Goal: Book appointment/travel/reservation

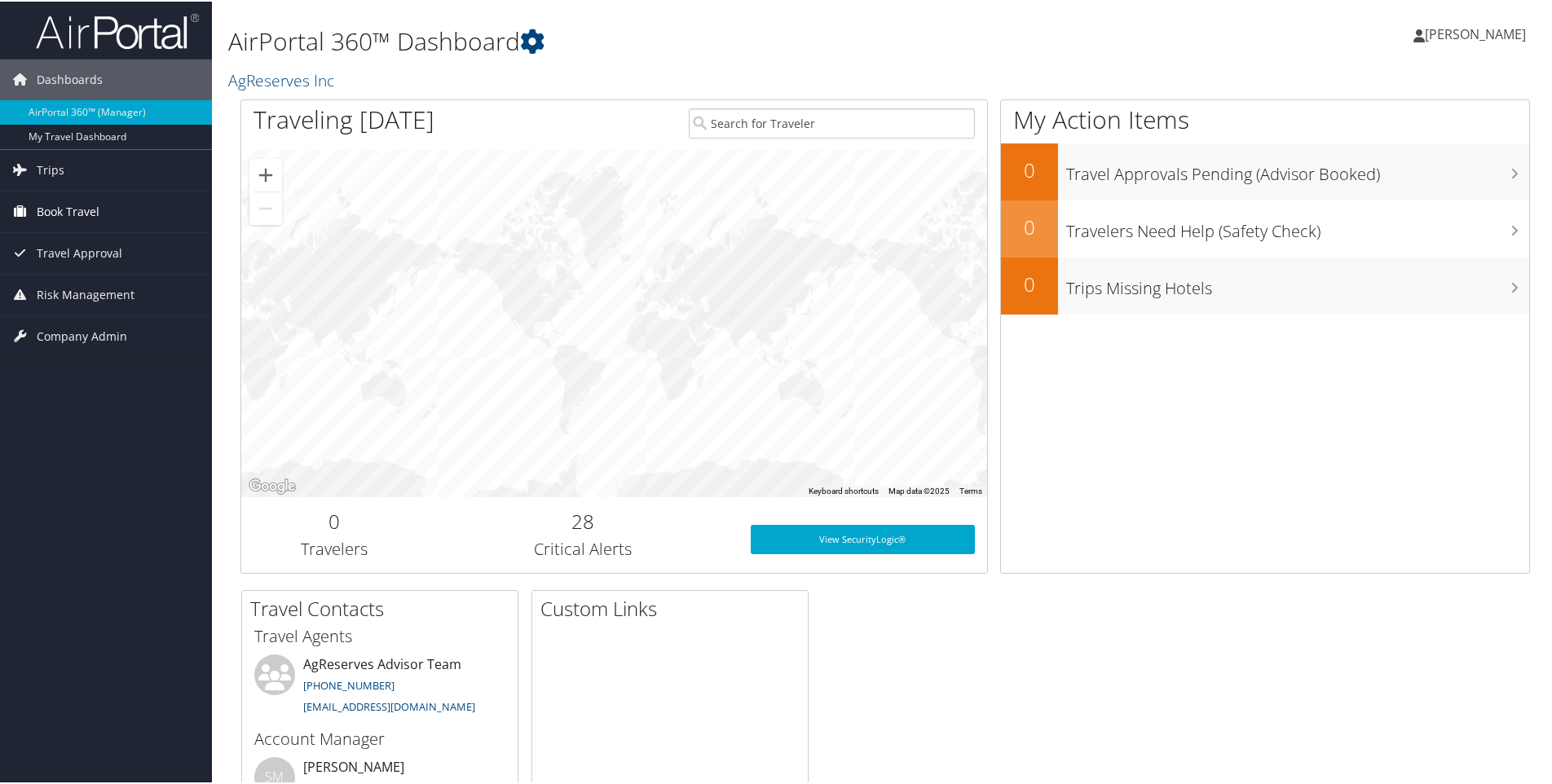
click at [43, 200] on span "Book Travel" at bounding box center [68, 210] width 62 height 41
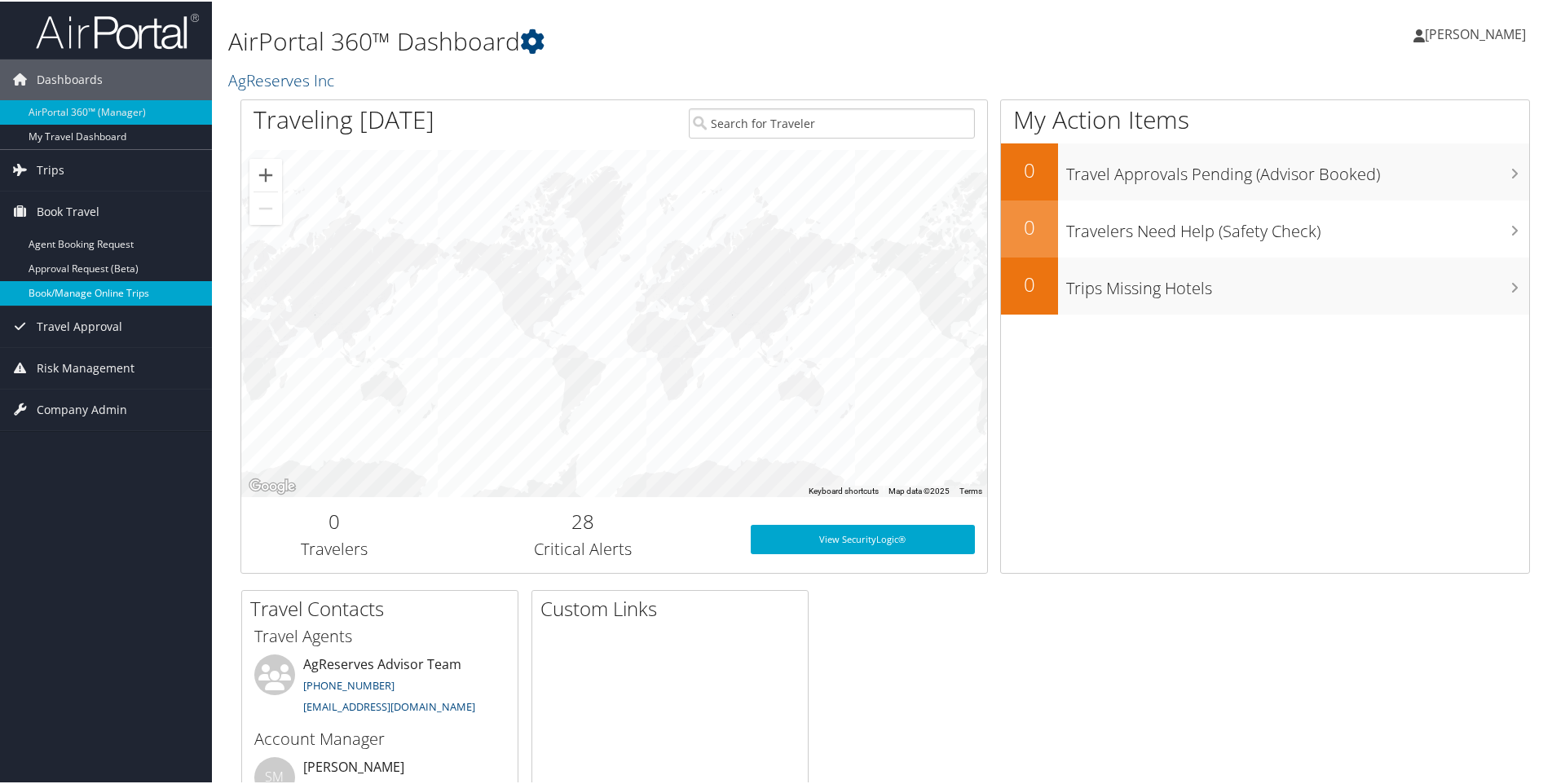
click at [59, 291] on link "Book/Manage Online Trips" at bounding box center [106, 291] width 212 height 24
click at [66, 289] on link "Book/Manage Online Trips" at bounding box center [106, 291] width 212 height 24
